Goal: Communication & Community: Answer question/provide support

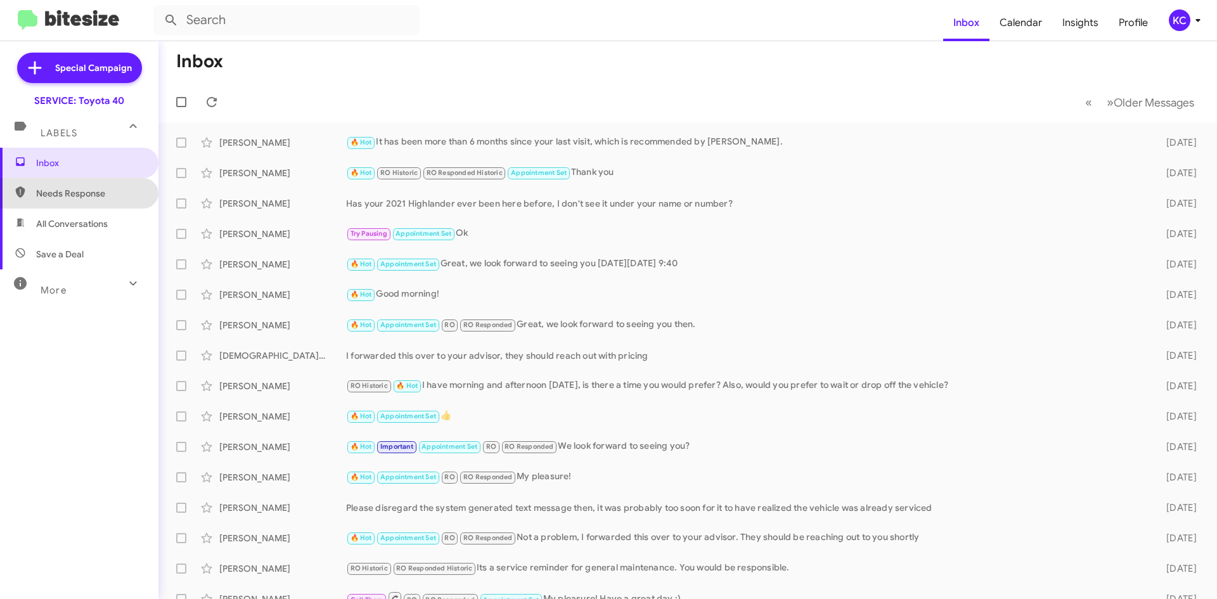
click at [79, 188] on span "Needs Response" at bounding box center [90, 193] width 108 height 13
type input "in:needs-response"
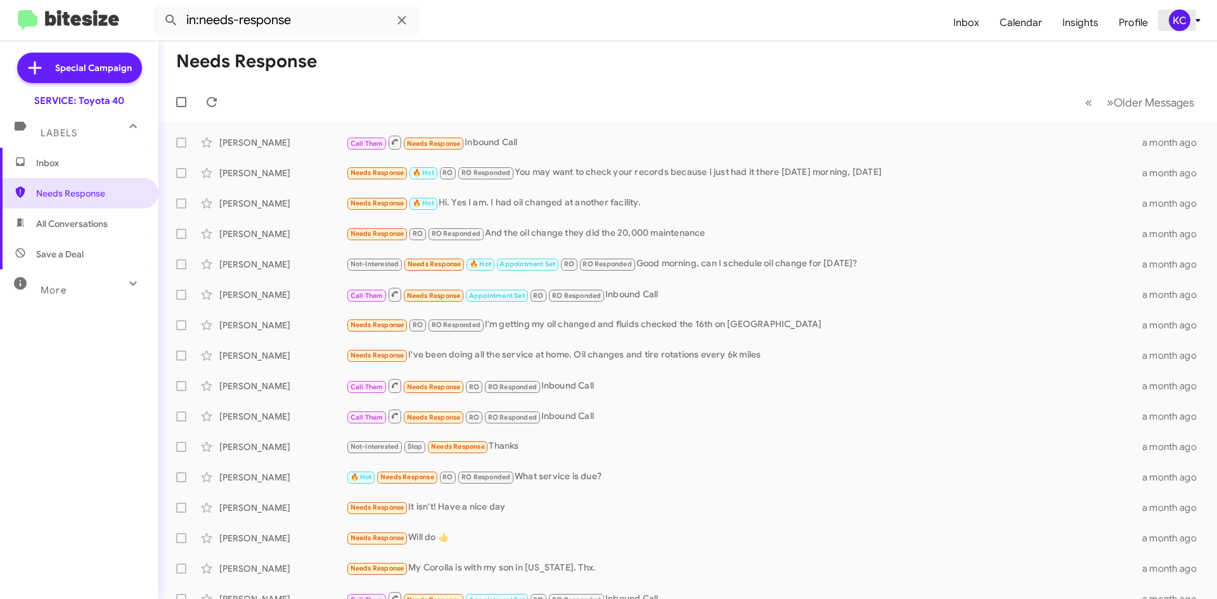
click at [1175, 16] on div "KC" at bounding box center [1180, 21] width 22 height 22
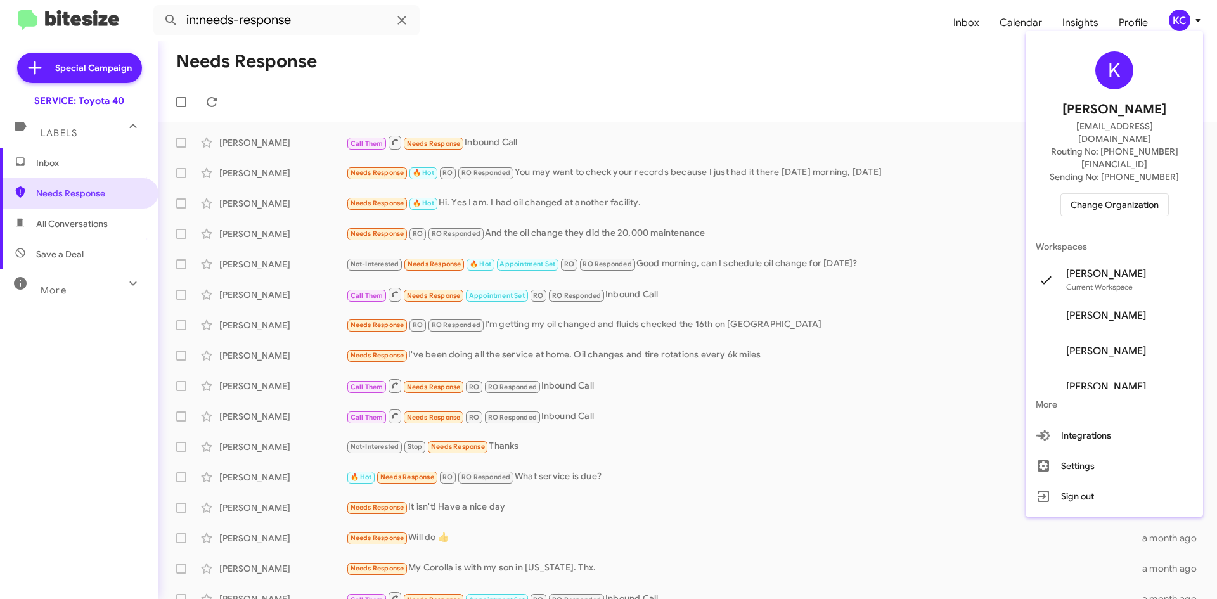
click at [1112, 193] on button "Change Organization" at bounding box center [1114, 204] width 108 height 23
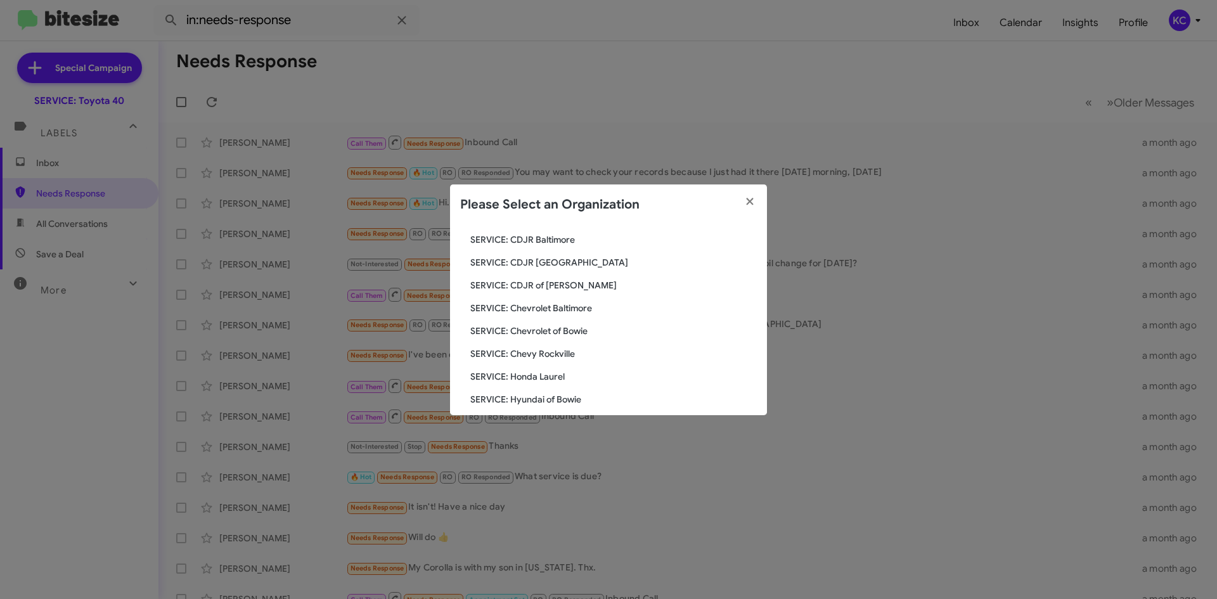
scroll to position [127, 0]
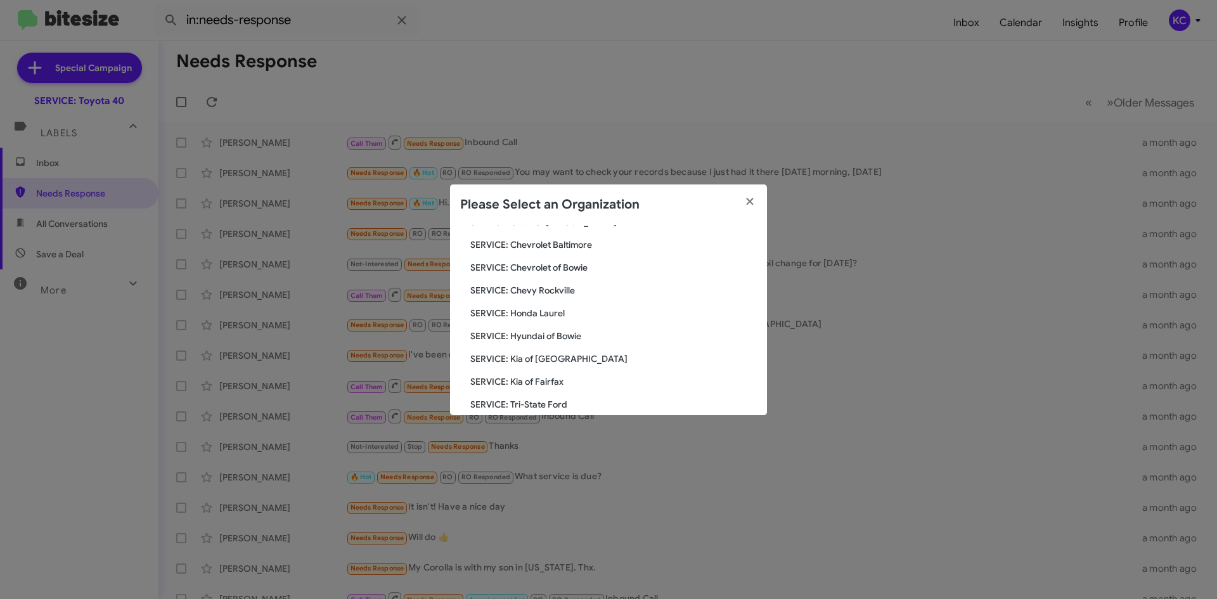
click at [575, 342] on span "SERVICE: Hyundai of Bowie" at bounding box center [613, 336] width 287 height 13
click at [565, 331] on span "SERVICE: Hyundai of Bowie" at bounding box center [613, 336] width 287 height 13
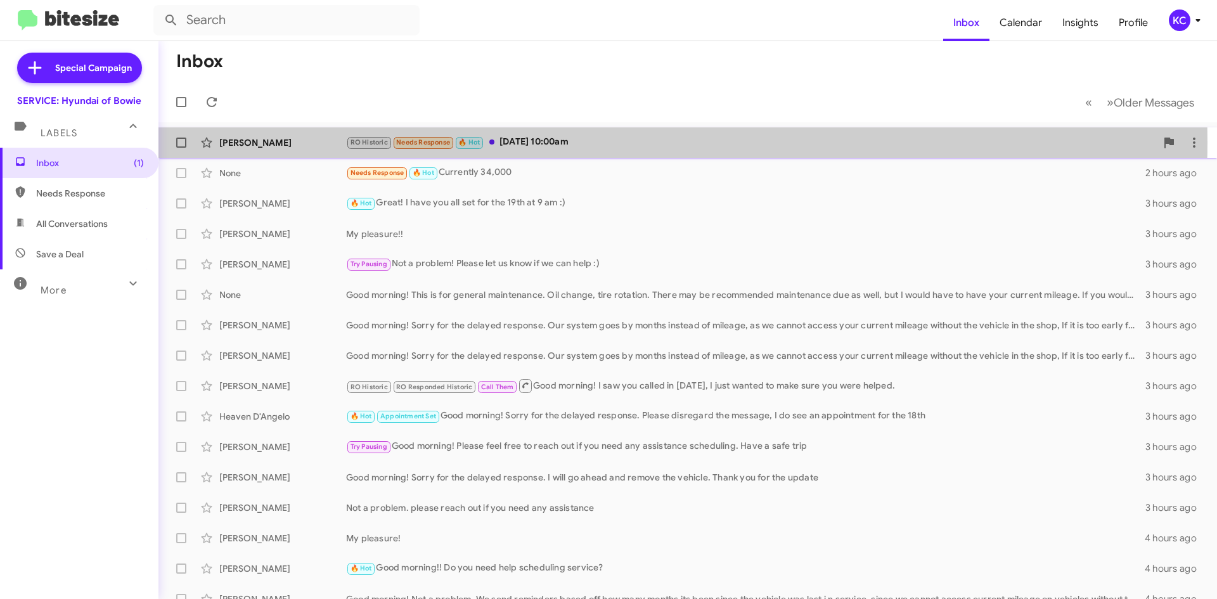
click at [585, 142] on div "RO Historic Needs Response 🔥 Hot Thursday August 28 10:00am" at bounding box center [751, 142] width 810 height 15
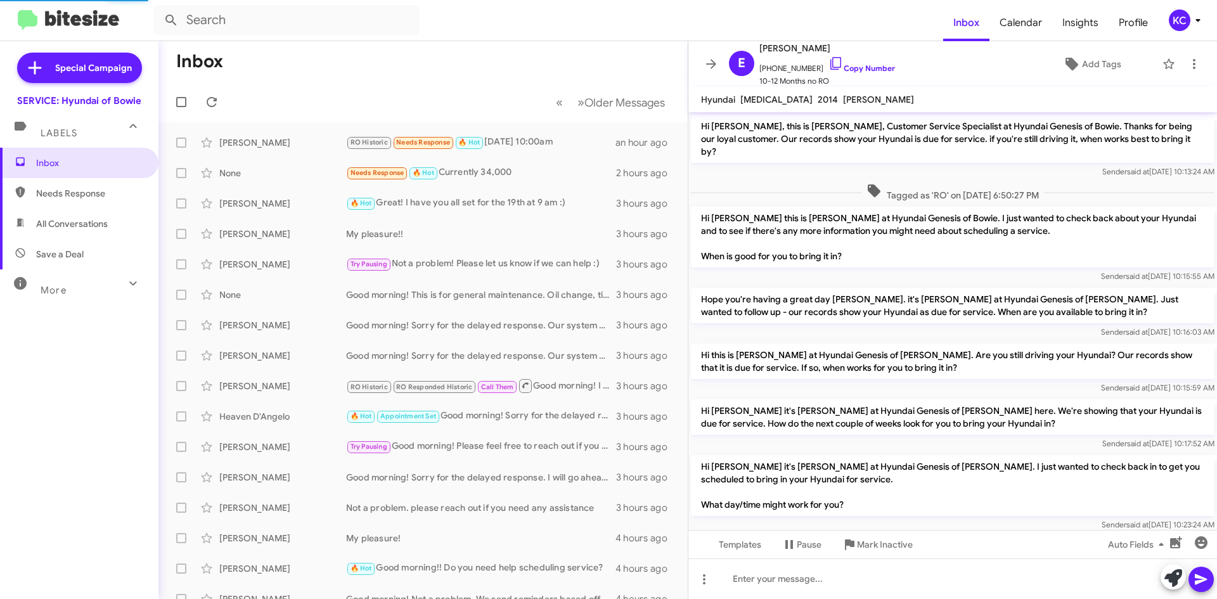
scroll to position [60, 0]
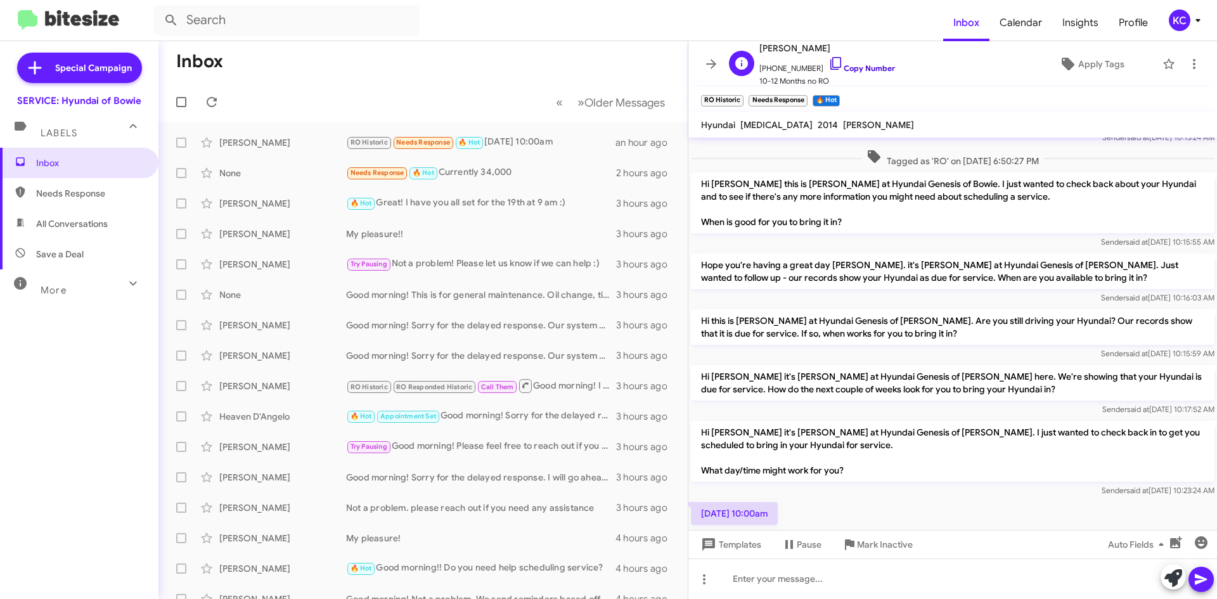
click at [828, 63] on icon at bounding box center [835, 63] width 15 height 15
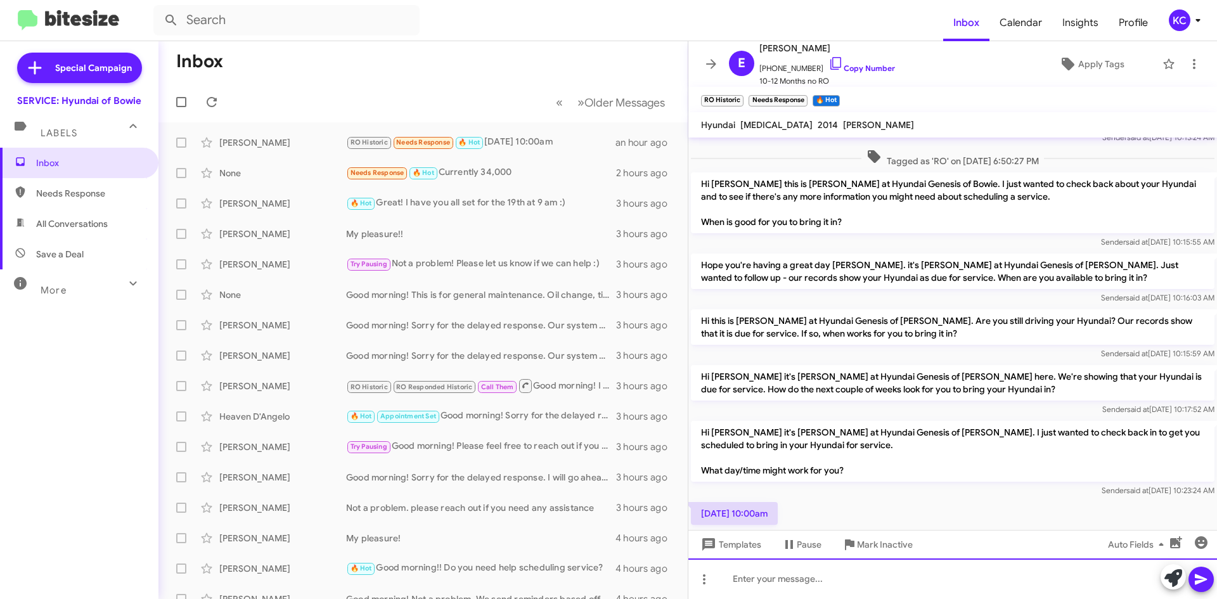
click at [821, 566] on div at bounding box center [952, 578] width 529 height 41
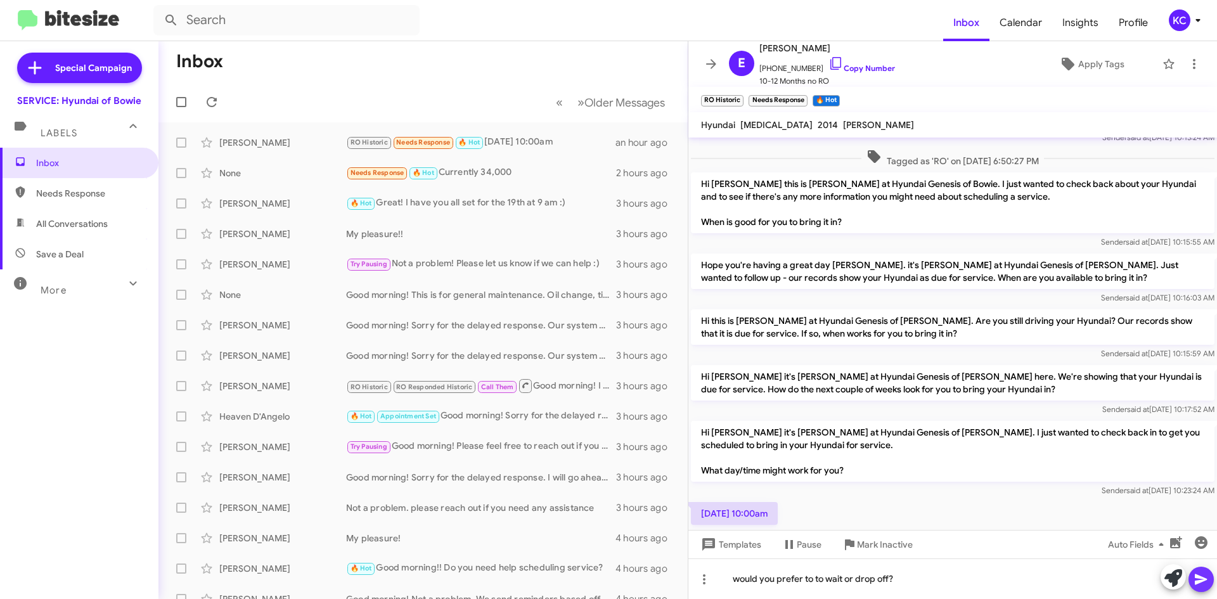
click at [1202, 579] on icon at bounding box center [1201, 579] width 12 height 11
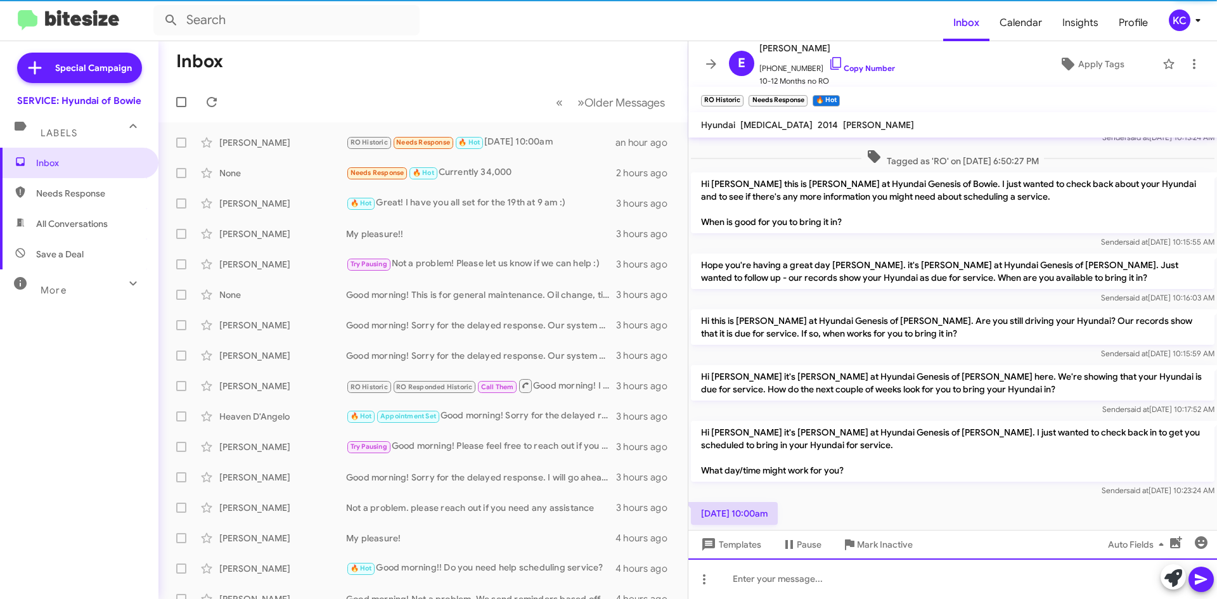
scroll to position [131, 0]
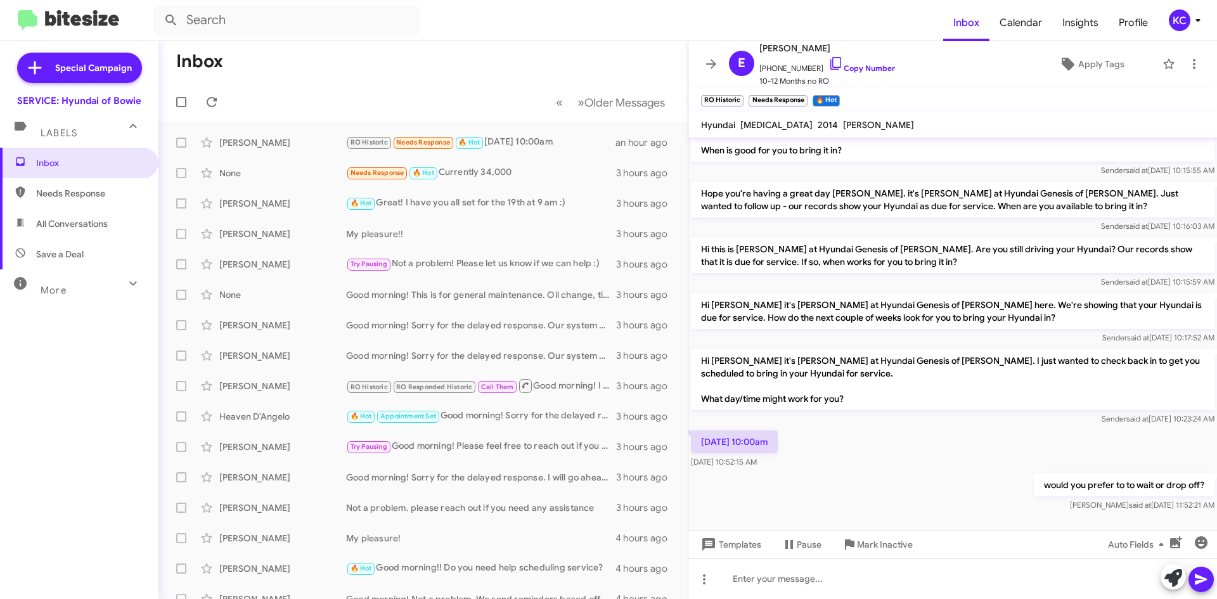
click at [357, 74] on mat-toolbar-row "Inbox" at bounding box center [422, 61] width 529 height 41
click at [70, 195] on span "Needs Response" at bounding box center [90, 193] width 108 height 13
type input "in:needs-response"
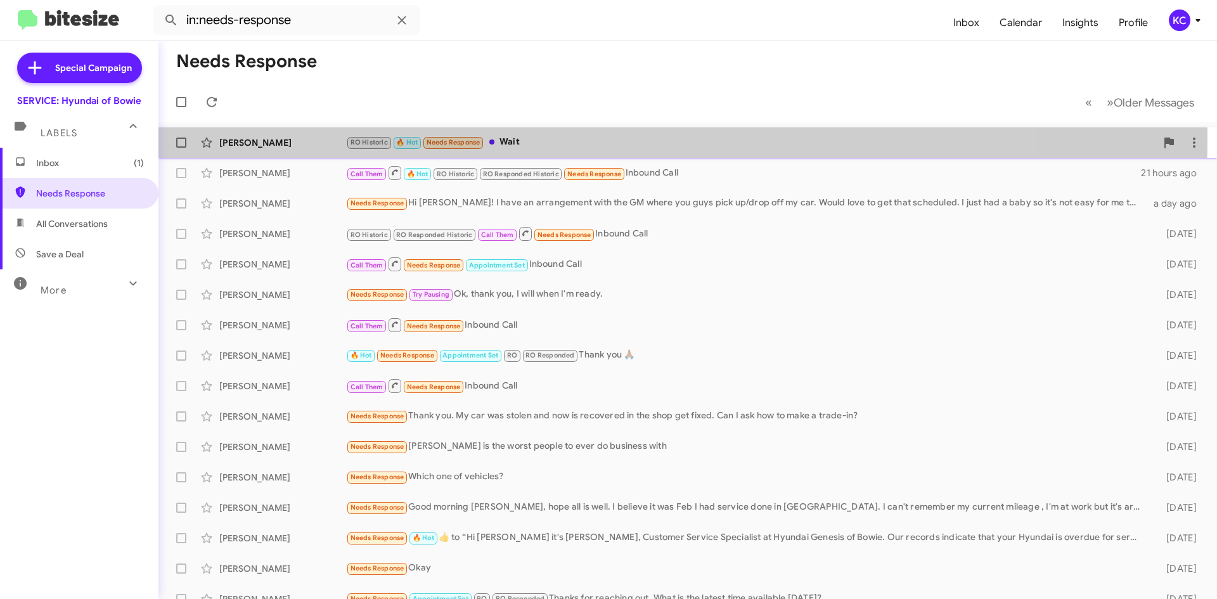
click at [558, 138] on div "RO Historic 🔥 Hot Needs Response Wait" at bounding box center [751, 142] width 810 height 15
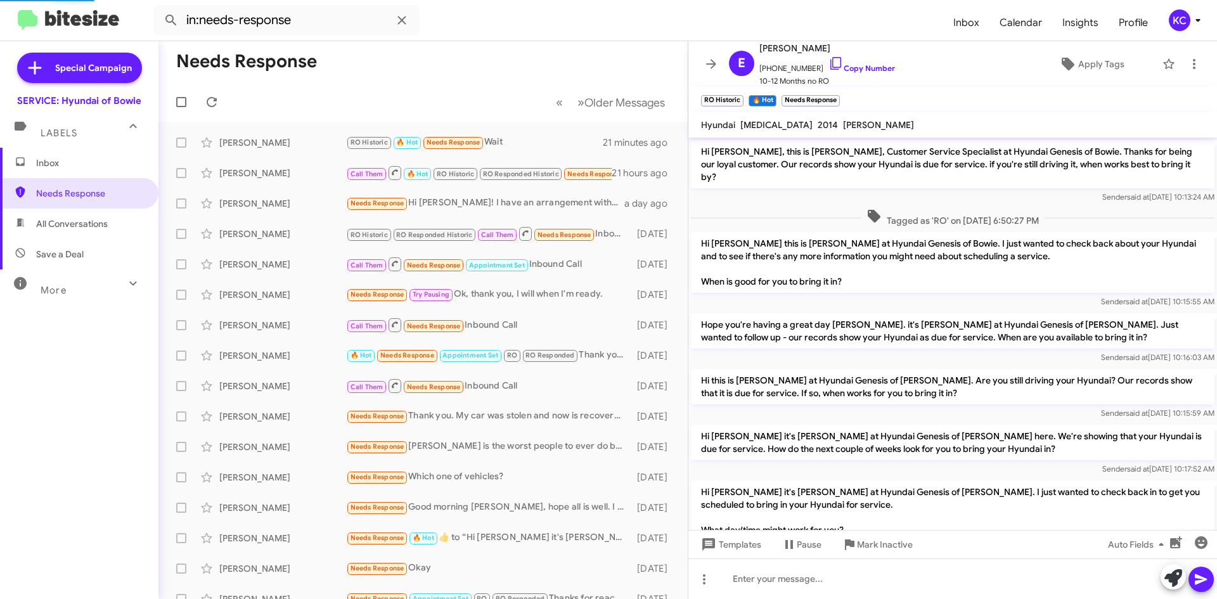
scroll to position [177, 0]
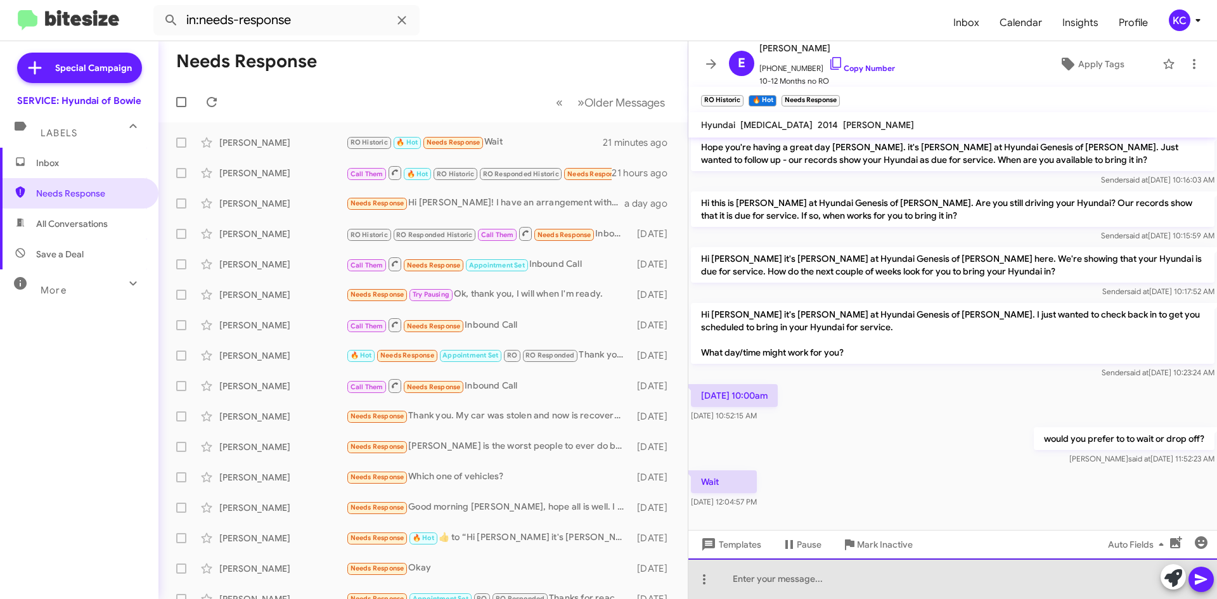
click at [765, 583] on div at bounding box center [952, 578] width 529 height 41
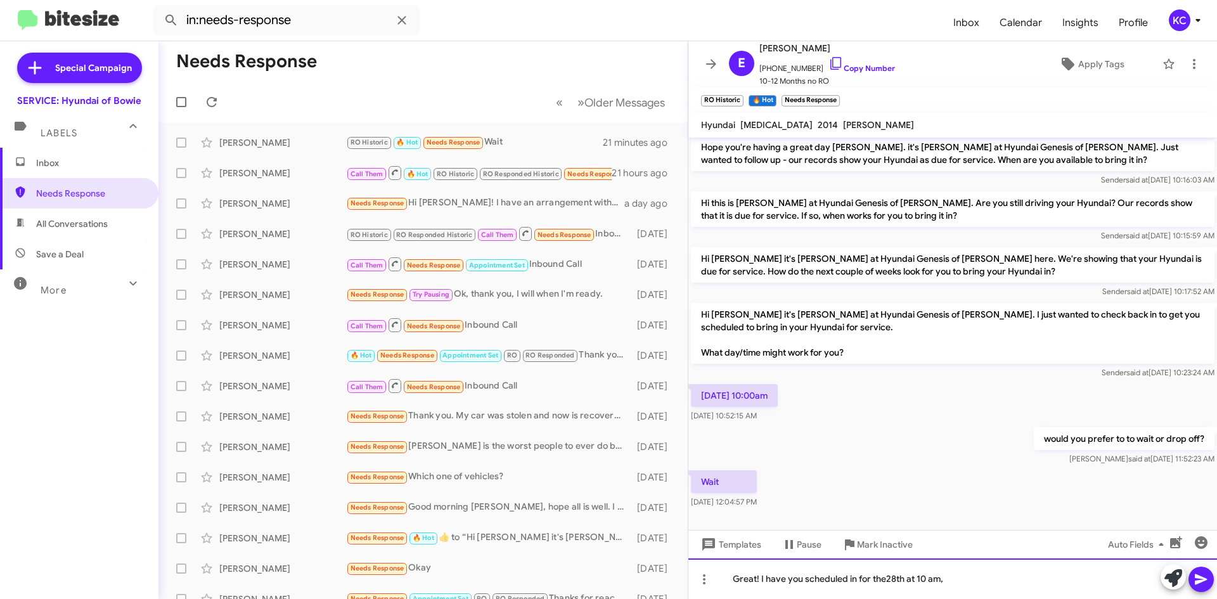
click at [885, 580] on div "Great! I have you scheduled in for the28th at 10 am," at bounding box center [952, 578] width 529 height 41
click at [953, 580] on div "Great! I have you scheduled in for the 28th at 10 am," at bounding box center [952, 578] width 529 height 41
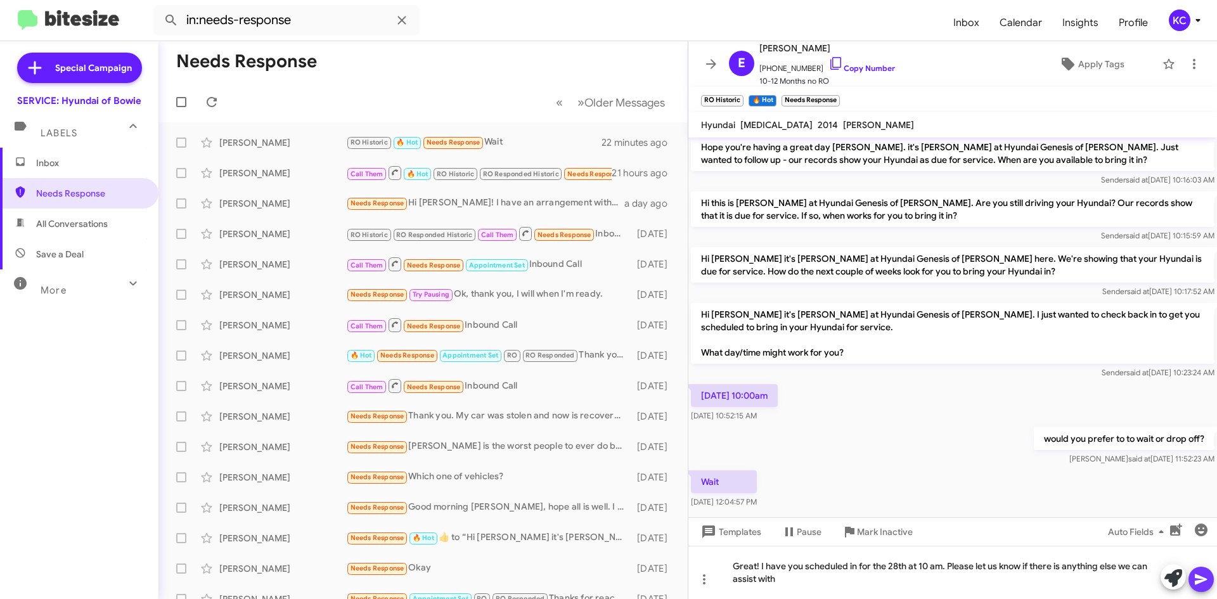
click at [1211, 581] on button at bounding box center [1200, 579] width 25 height 25
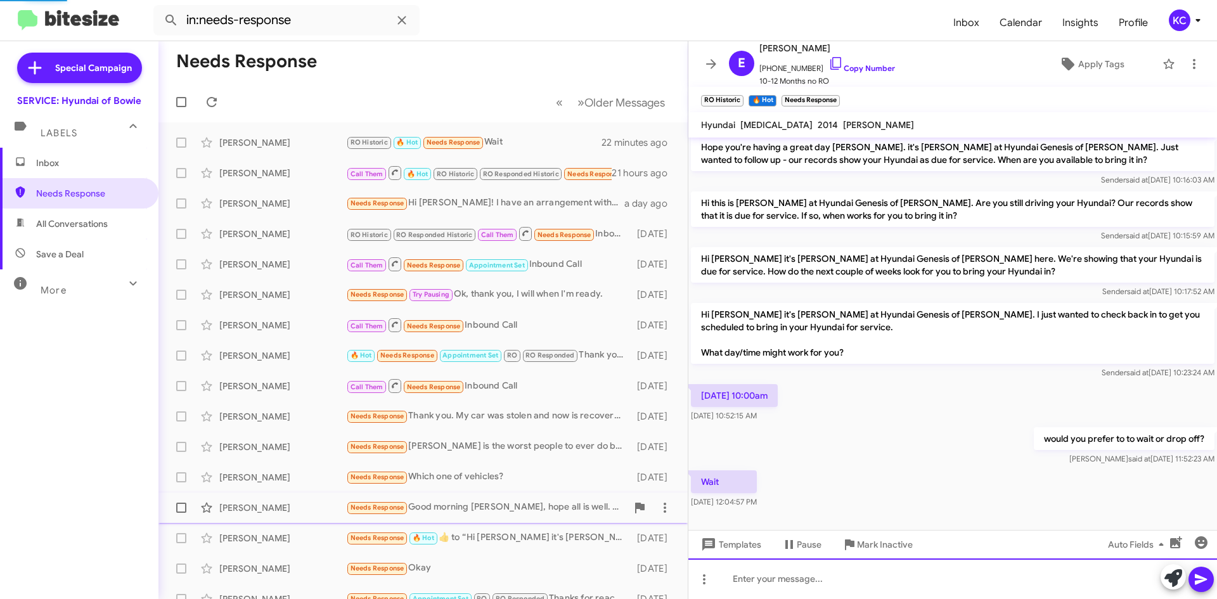
scroll to position [0, 0]
